Goal: Transaction & Acquisition: Obtain resource

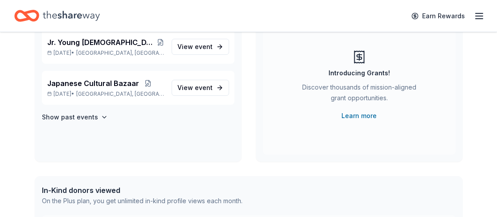
scroll to position [92, 0]
click at [98, 87] on span "Japanese Cultural Bazaar" at bounding box center [93, 83] width 92 height 11
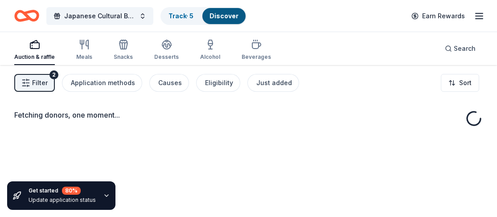
click at [122, 93] on div "Filter 2 Application methods Causes Eligibility Just added Sort" at bounding box center [248, 83] width 497 height 36
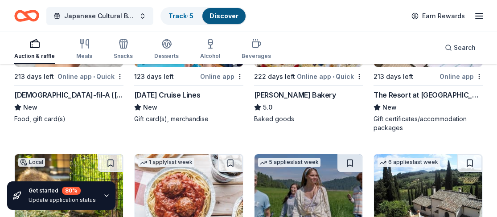
scroll to position [1557, 0]
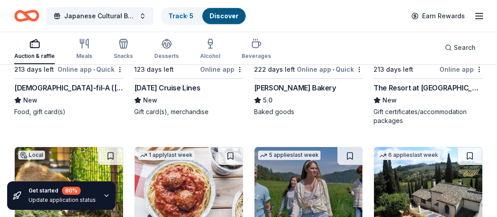
click at [156, 88] on div "[DATE] Cruise Lines" at bounding box center [167, 87] width 66 height 11
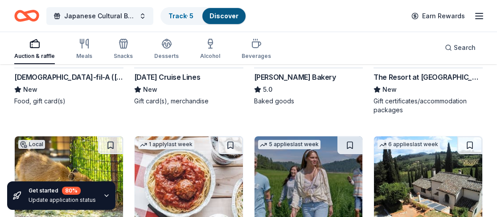
scroll to position [1569, 0]
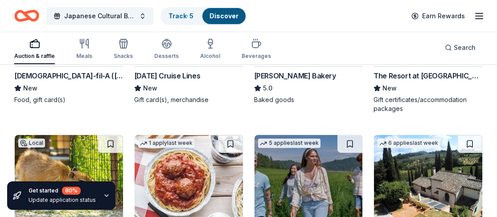
click at [273, 77] on div "[PERSON_NAME] Bakery" at bounding box center [295, 75] width 82 height 11
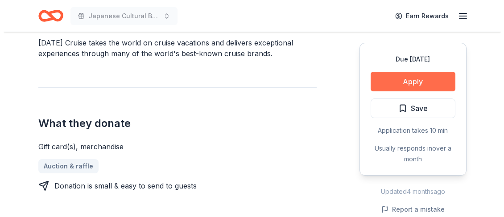
scroll to position [334, 0]
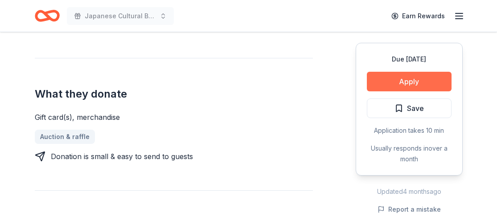
click at [397, 86] on button "Apply" at bounding box center [409, 82] width 85 height 20
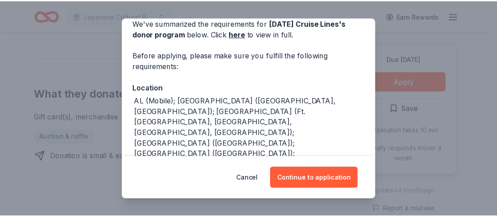
scroll to position [0, 0]
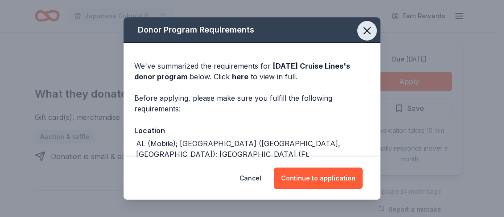
click at [362, 31] on icon "button" at bounding box center [367, 31] width 12 height 12
